Goal: Transaction & Acquisition: Subscribe to service/newsletter

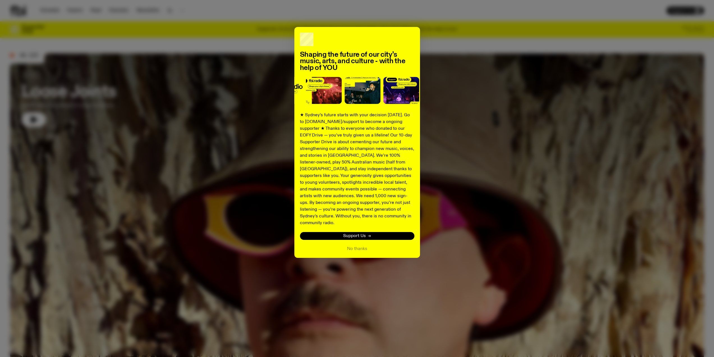
click at [352, 234] on span "Support Us" at bounding box center [354, 236] width 23 height 4
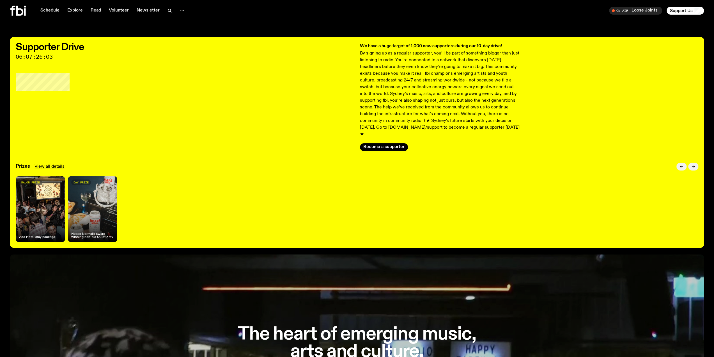
click at [42, 192] on div "major prize Ace Hotel stay package" at bounding box center [40, 209] width 49 height 66
click at [48, 163] on link "View all details" at bounding box center [50, 166] width 30 height 7
click at [376, 143] on button "Become a supporter" at bounding box center [384, 147] width 48 height 8
